Goal: Find specific page/section: Find specific page/section

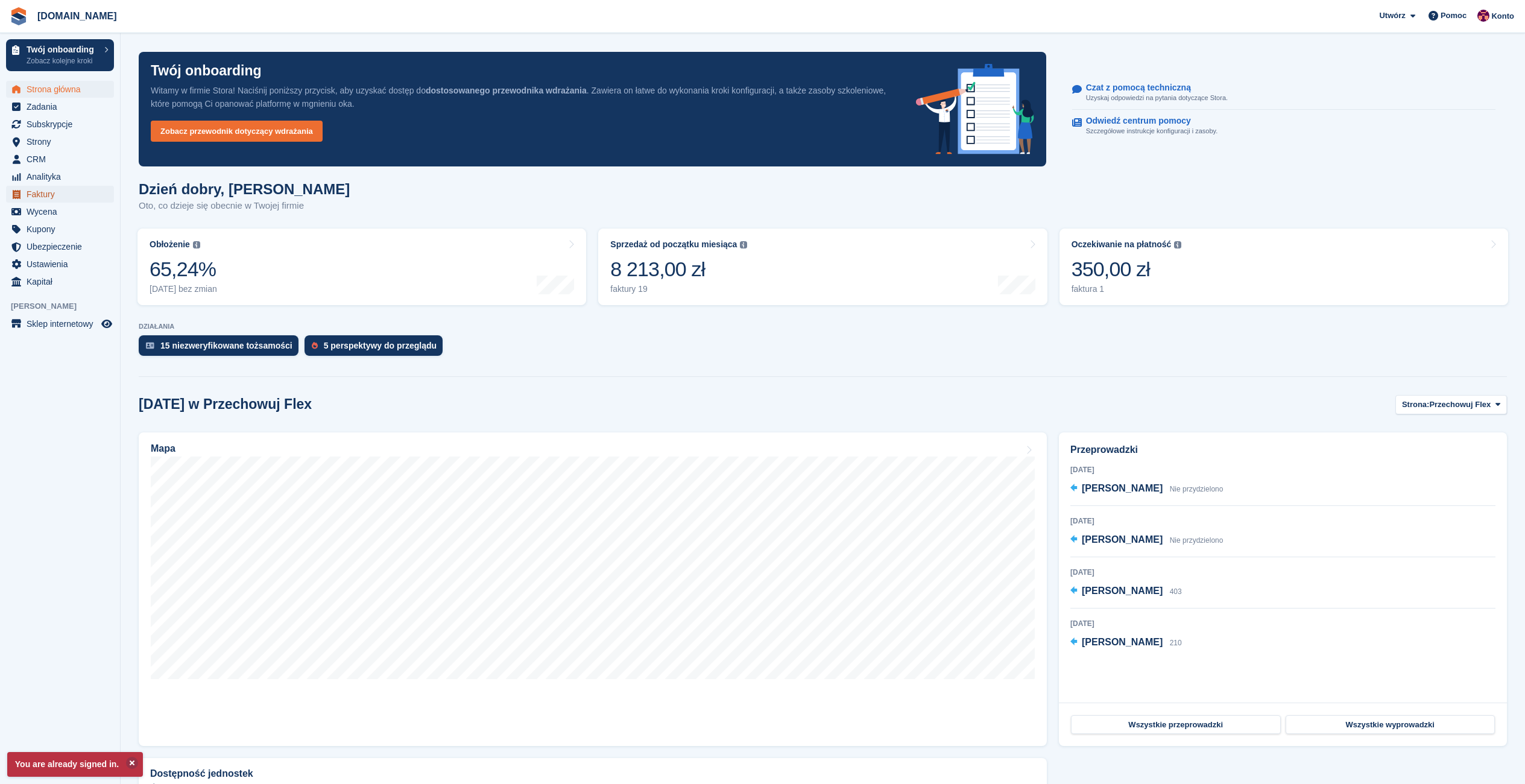
click at [48, 195] on span "Faktury" at bounding box center [63, 194] width 73 height 17
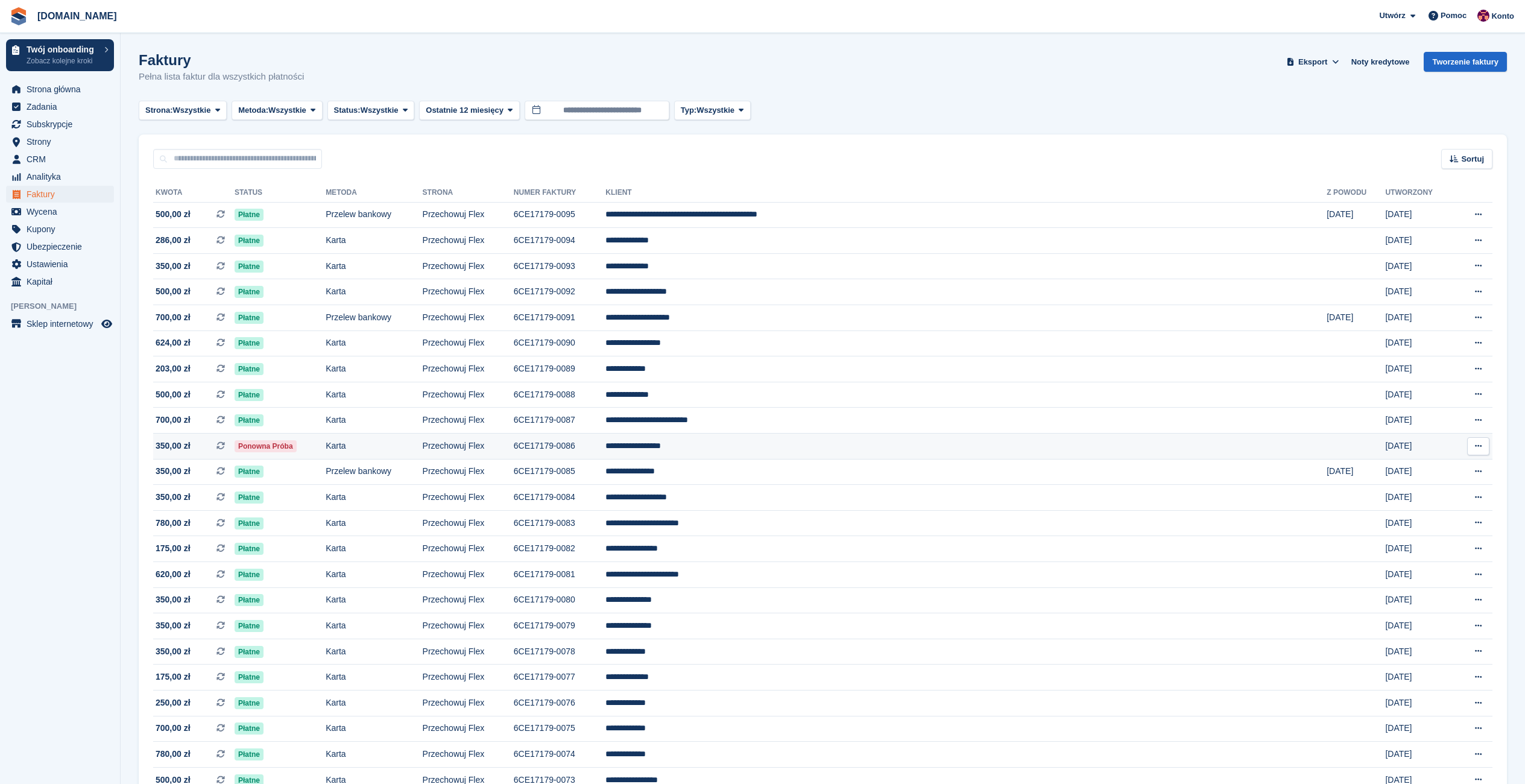
click at [174, 444] on span "350,00 zł" at bounding box center [173, 446] width 35 height 13
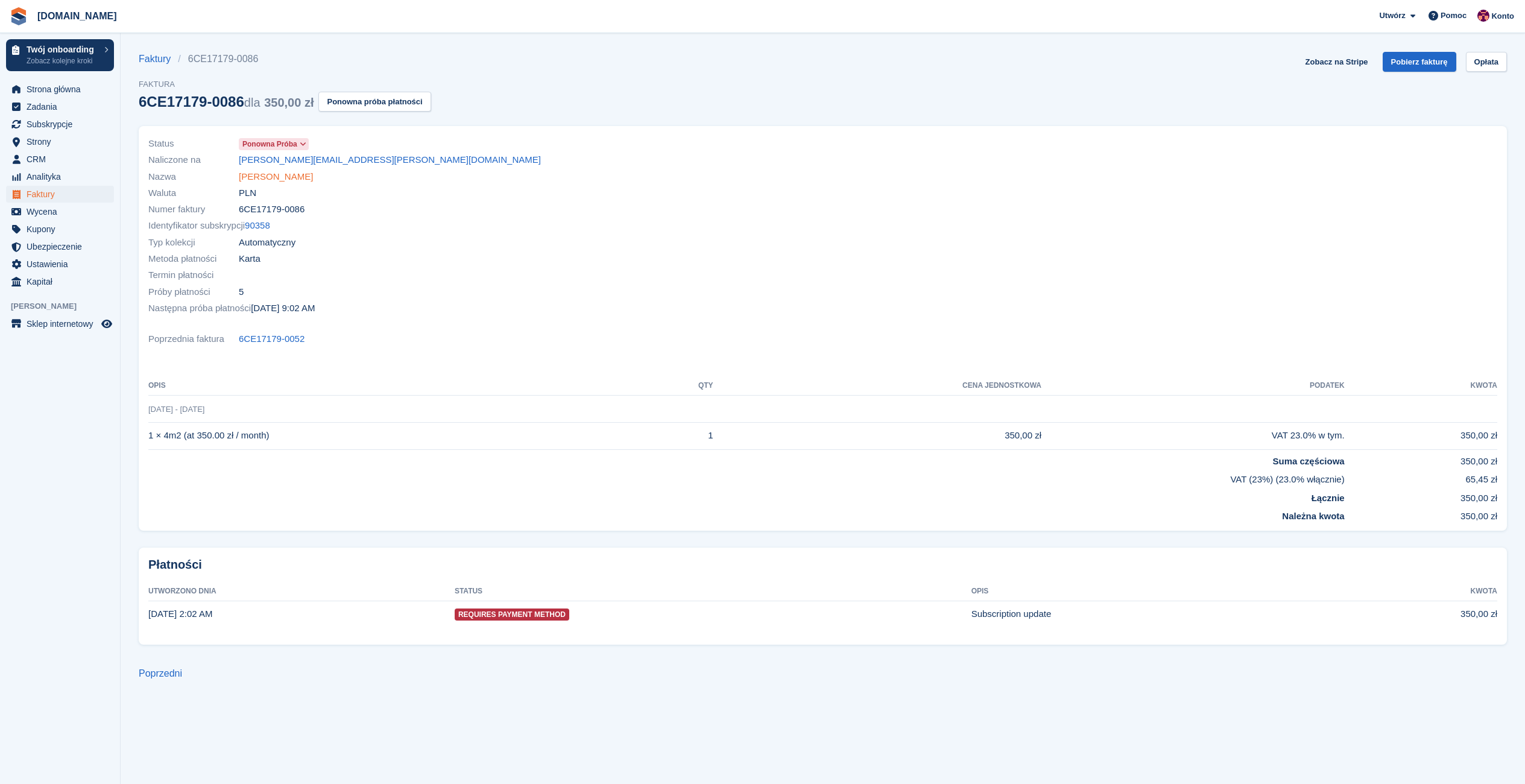
click at [272, 173] on link "Sebastian Antypiuk" at bounding box center [276, 176] width 75 height 14
